Goal: Task Accomplishment & Management: Manage account settings

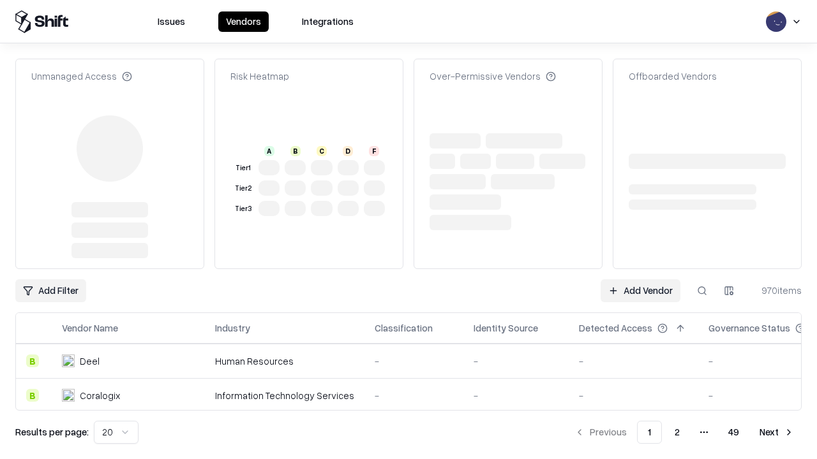
click at [640, 280] on link "Add Vendor" at bounding box center [640, 291] width 80 height 23
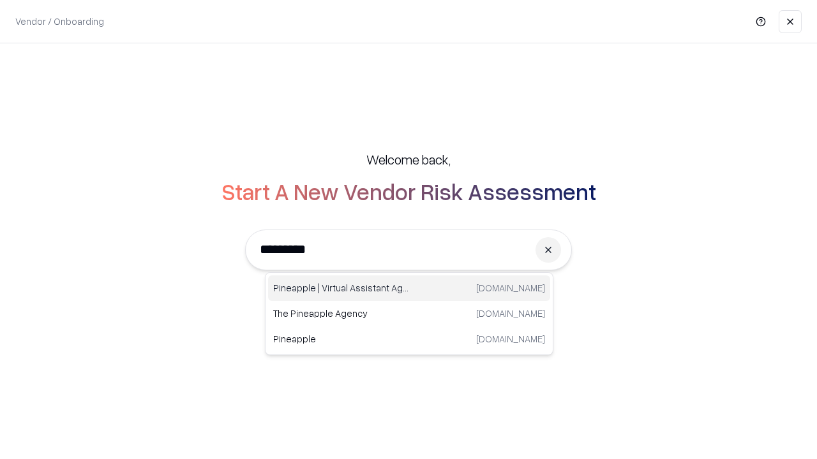
click at [409, 288] on div "Pineapple | Virtual Assistant Agency [DOMAIN_NAME]" at bounding box center [409, 289] width 282 height 26
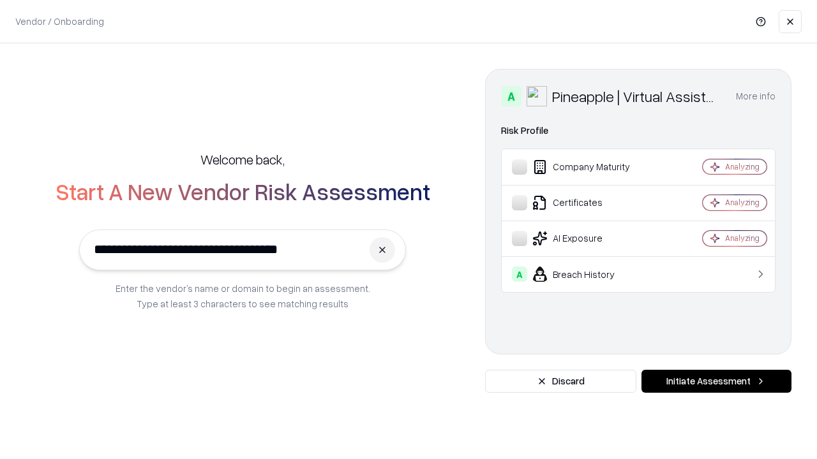
type input "**********"
click at [716, 382] on button "Initiate Assessment" at bounding box center [716, 381] width 150 height 23
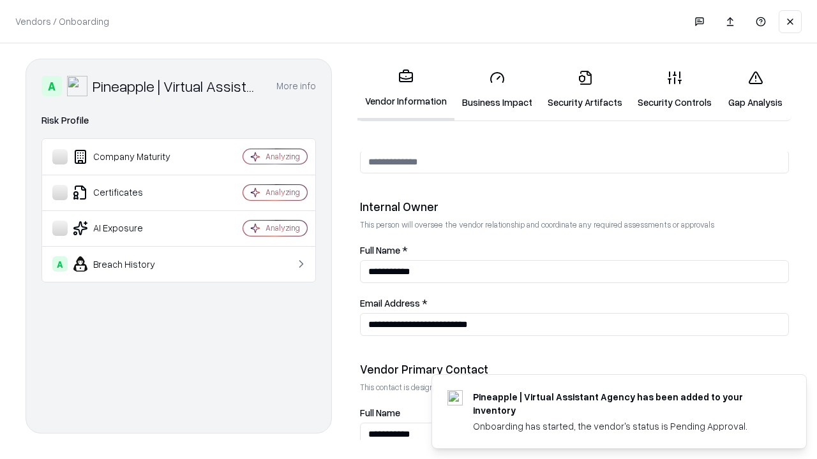
scroll to position [661, 0]
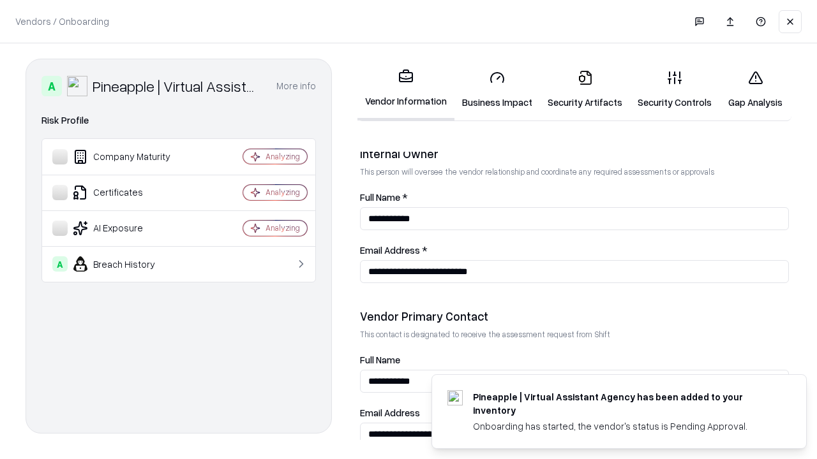
click at [497, 89] on link "Business Impact" at bounding box center [497, 89] width 86 height 59
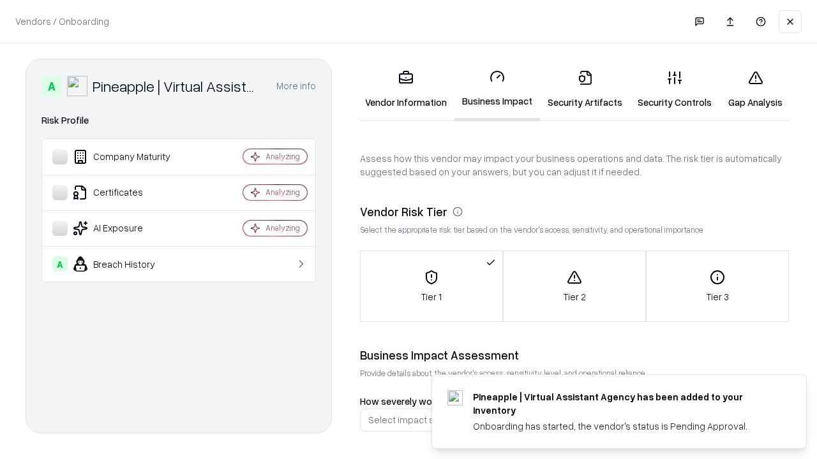
click at [585, 89] on link "Security Artifacts" at bounding box center [585, 89] width 90 height 59
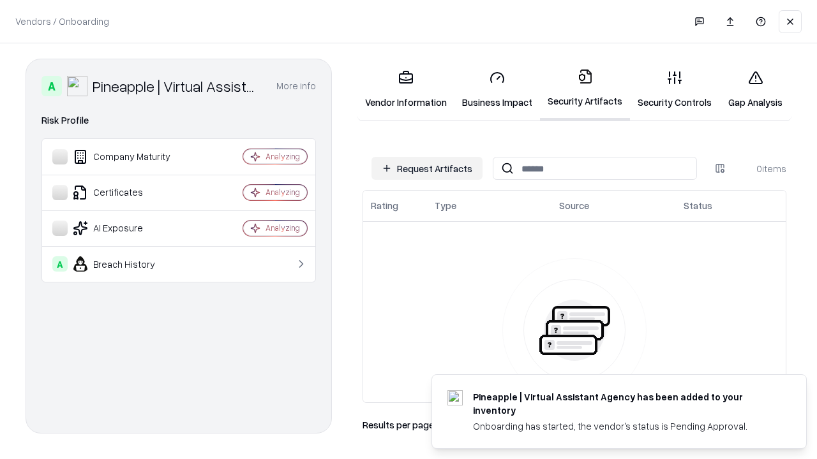
click at [427, 168] on button "Request Artifacts" at bounding box center [426, 168] width 111 height 23
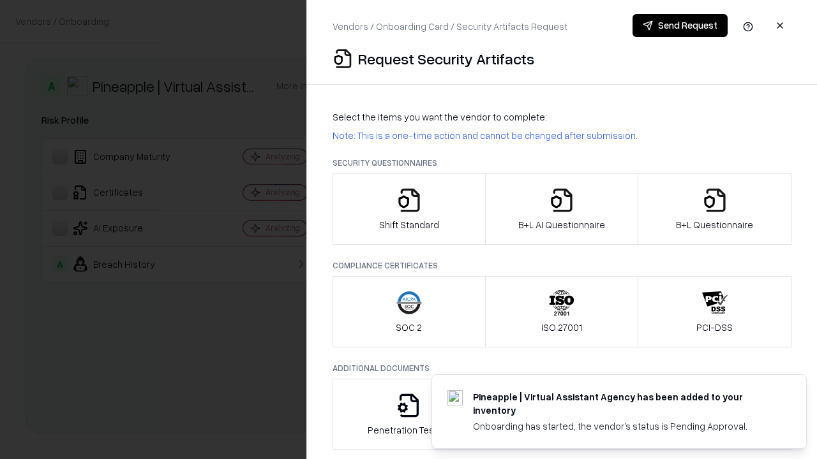
click at [408, 209] on icon "button" at bounding box center [409, 201] width 26 height 26
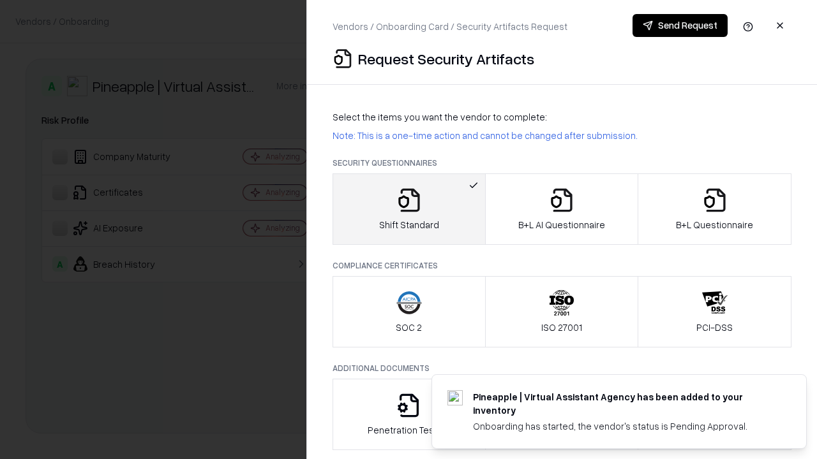
click at [680, 26] on button "Send Request" at bounding box center [679, 25] width 95 height 23
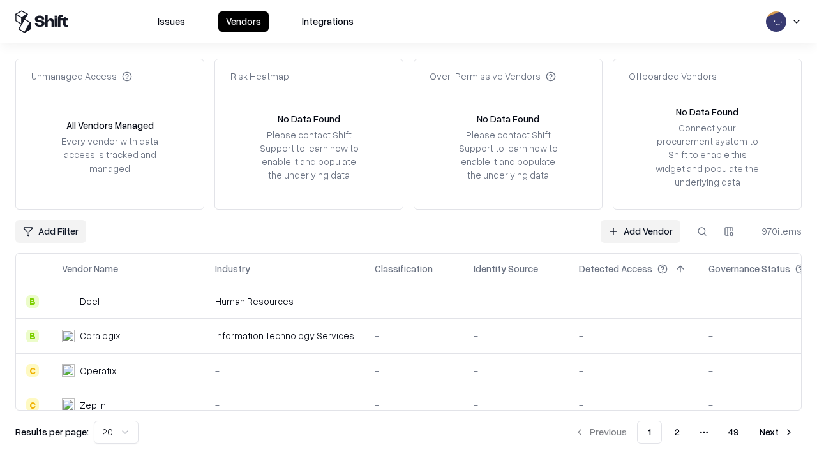
click at [702, 231] on button at bounding box center [701, 231] width 23 height 23
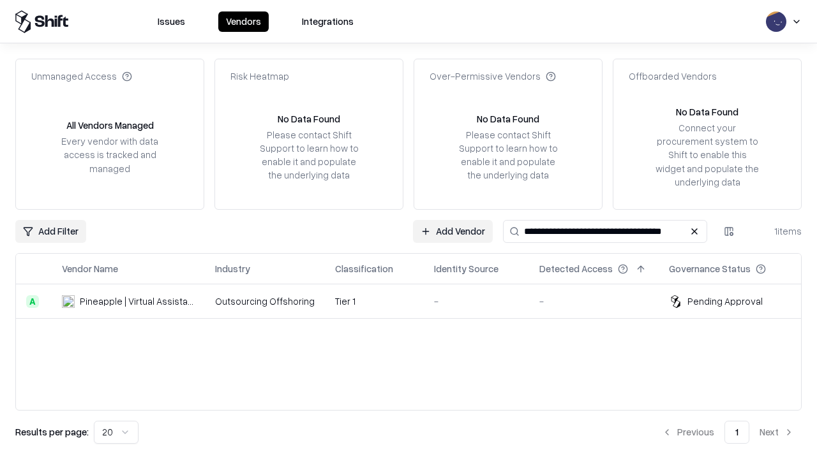
type input "**********"
click at [416, 301] on td "Tier 1" at bounding box center [374, 302] width 99 height 34
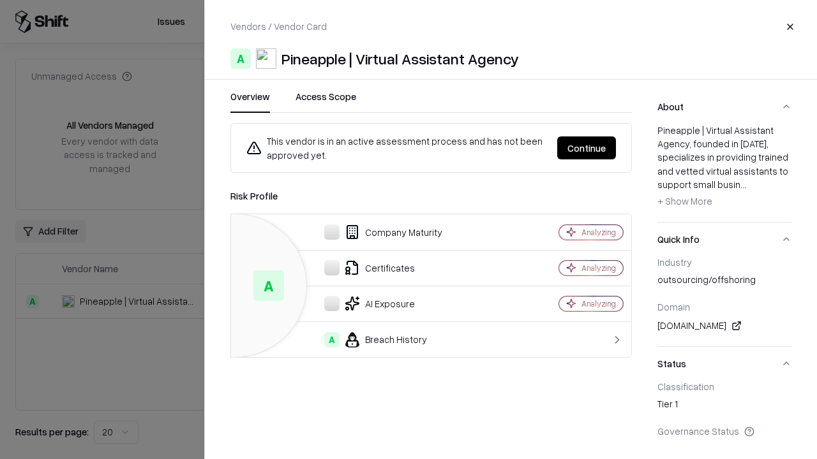
click at [586, 148] on button "Continue" at bounding box center [586, 148] width 59 height 23
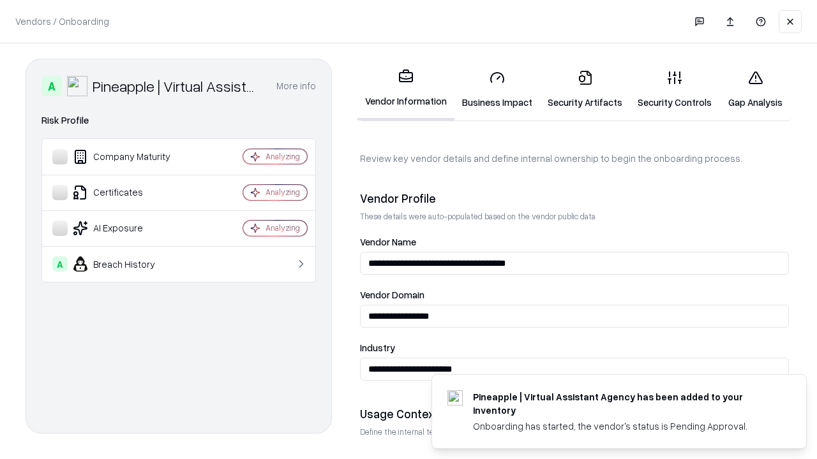
click at [585, 89] on link "Security Artifacts" at bounding box center [585, 89] width 90 height 59
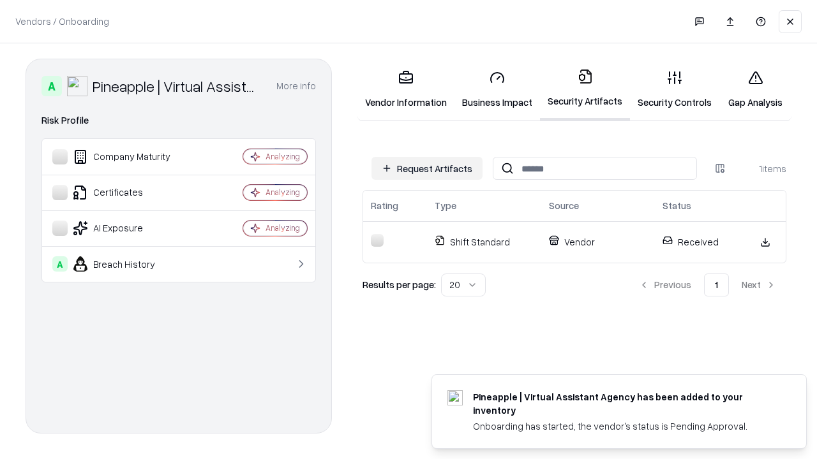
click at [675, 89] on link "Security Controls" at bounding box center [674, 89] width 89 height 59
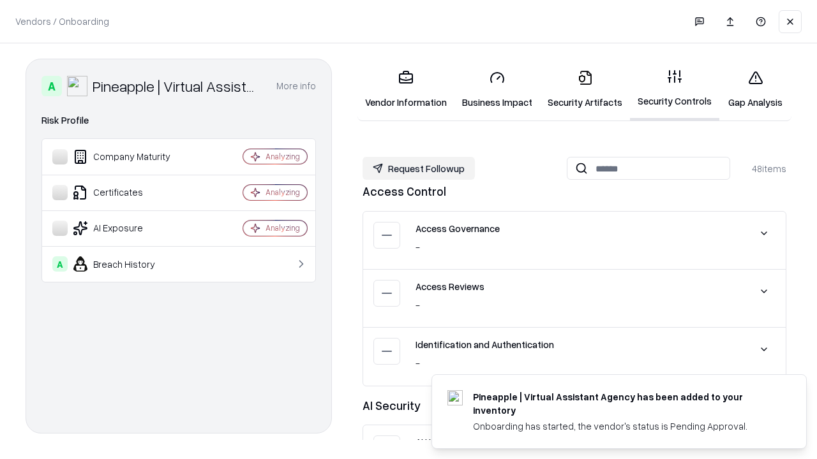
click at [419, 168] on button "Request Followup" at bounding box center [418, 168] width 112 height 23
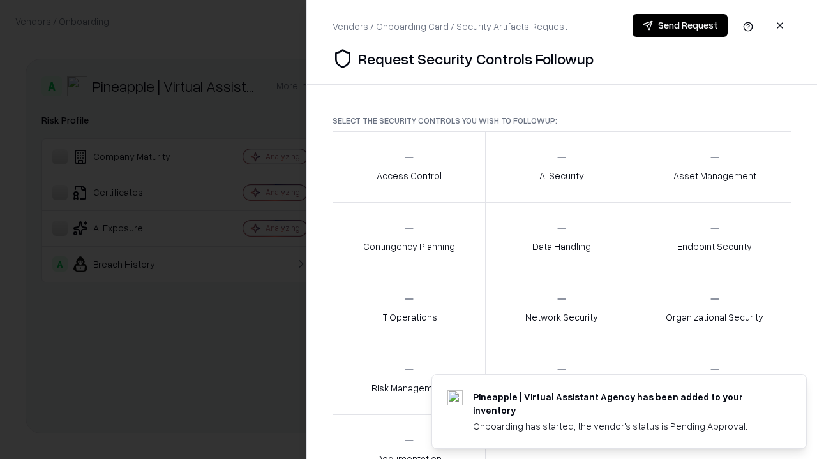
click at [408, 167] on div "Access Control" at bounding box center [409, 166] width 65 height 31
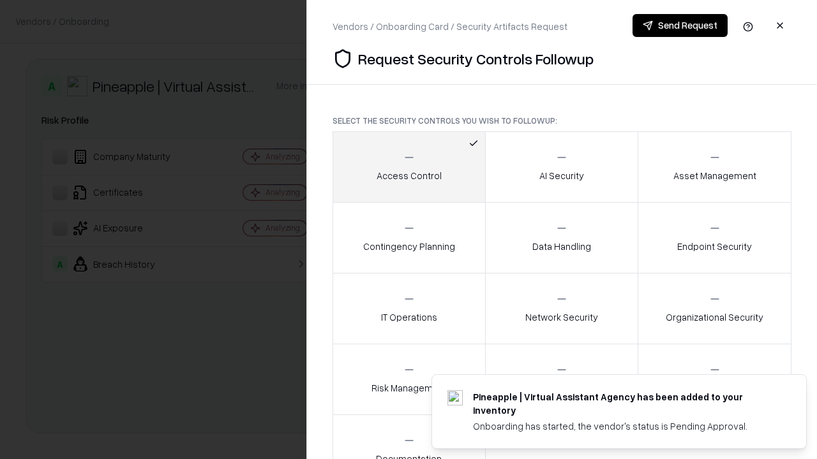
click at [680, 26] on button "Send Request" at bounding box center [679, 25] width 95 height 23
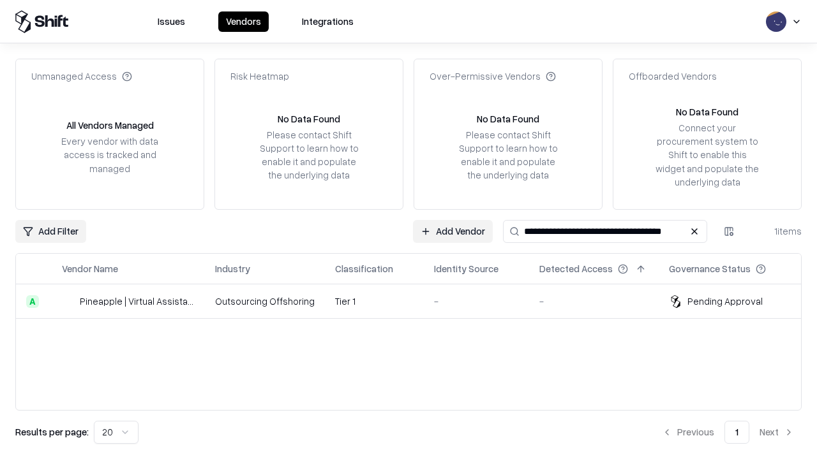
type input "**********"
click at [416, 301] on td "Tier 1" at bounding box center [374, 302] width 99 height 34
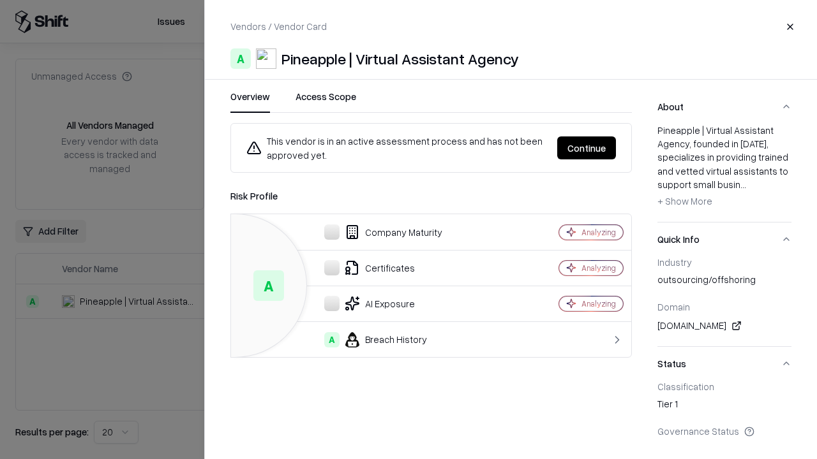
click at [586, 148] on button "Continue" at bounding box center [586, 148] width 59 height 23
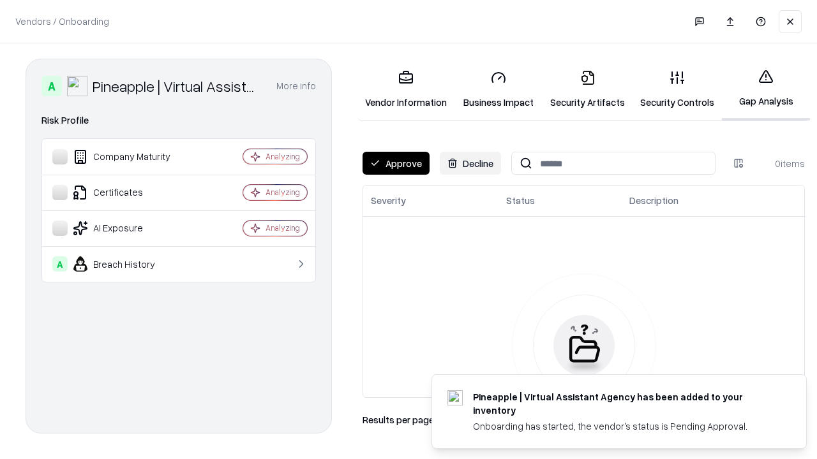
click at [396, 163] on button "Approve" at bounding box center [395, 163] width 67 height 23
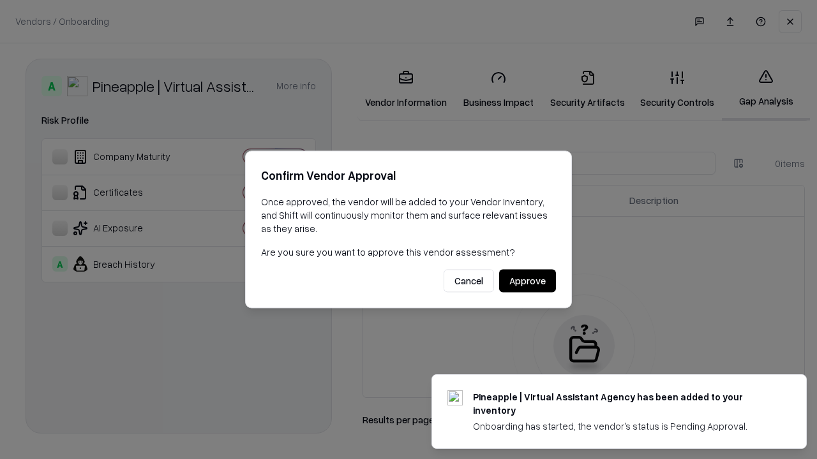
click at [527, 281] on button "Approve" at bounding box center [527, 281] width 57 height 23
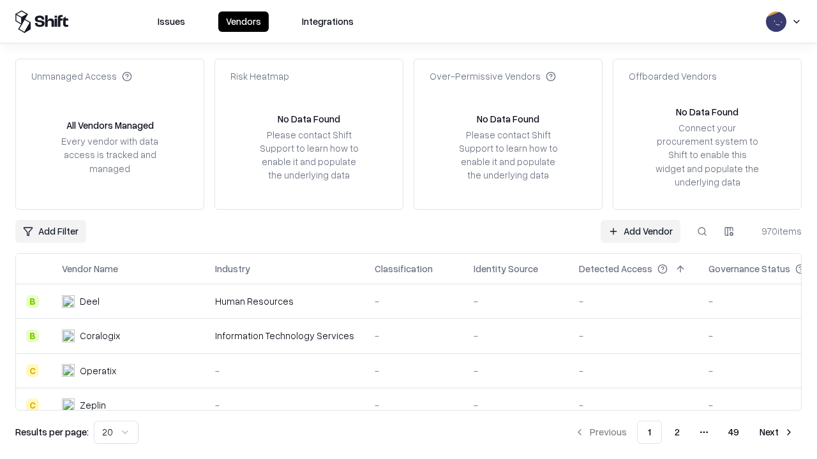
type input "**********"
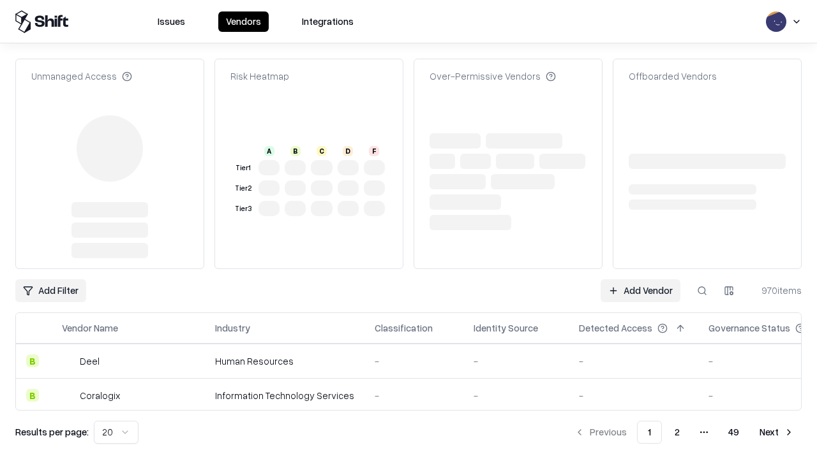
click at [640, 280] on link "Add Vendor" at bounding box center [640, 291] width 80 height 23
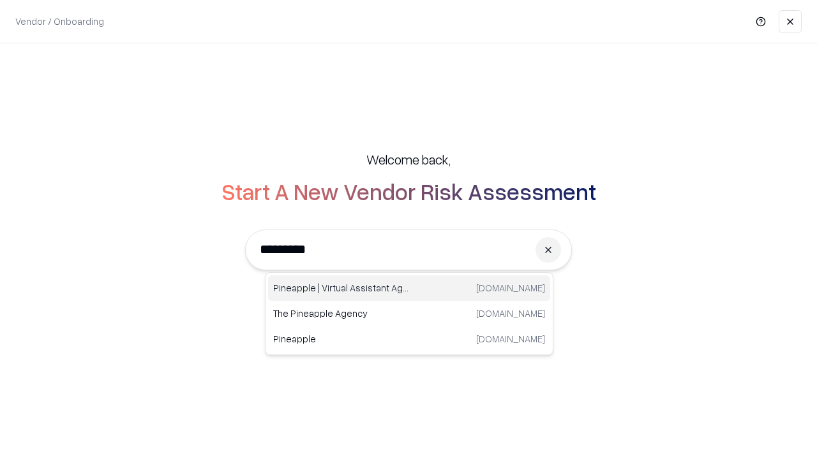
click at [409, 288] on div "Pineapple | Virtual Assistant Agency trypineapple.com" at bounding box center [409, 289] width 282 height 26
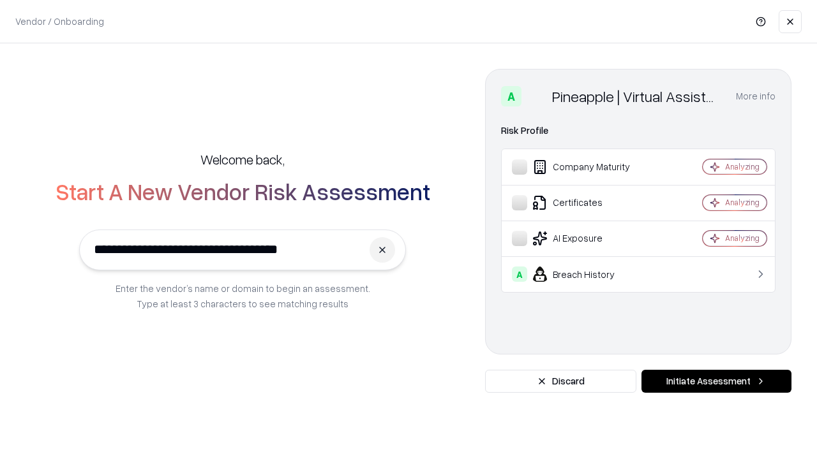
type input "**********"
click at [716, 382] on button "Initiate Assessment" at bounding box center [716, 381] width 150 height 23
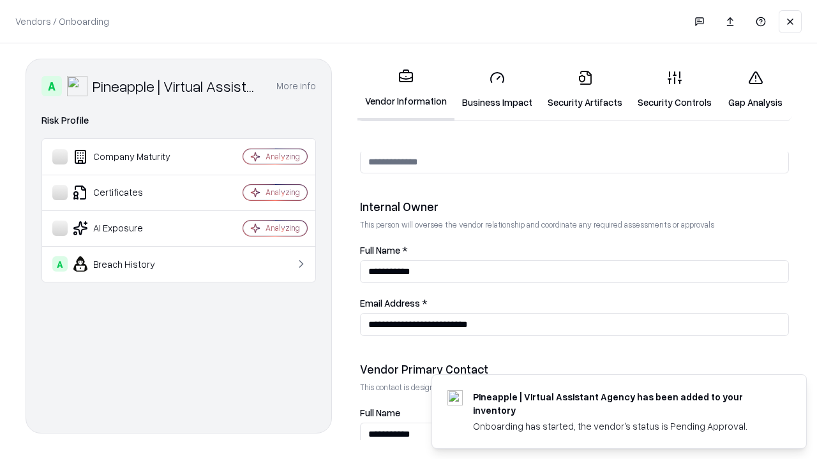
scroll to position [661, 0]
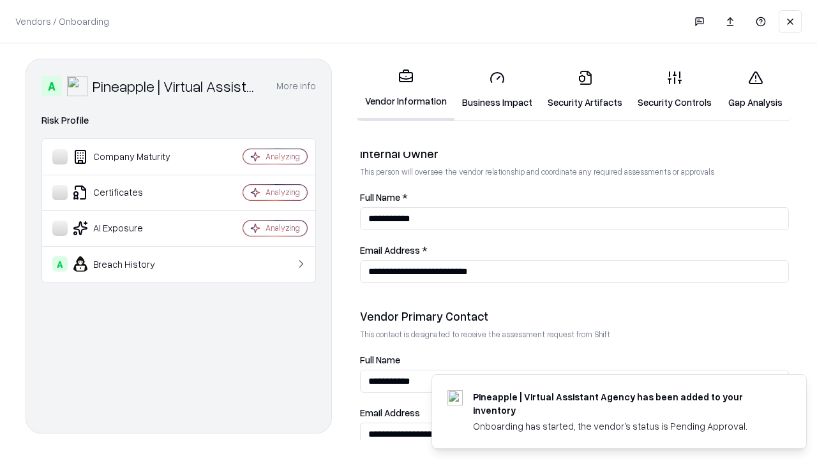
click at [755, 89] on link "Gap Analysis" at bounding box center [755, 89] width 72 height 59
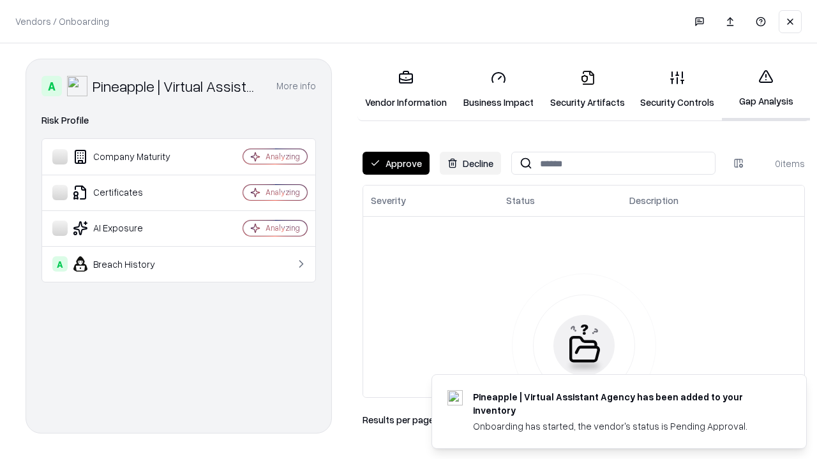
click at [396, 163] on button "Approve" at bounding box center [395, 163] width 67 height 23
